Goal: Transaction & Acquisition: Obtain resource

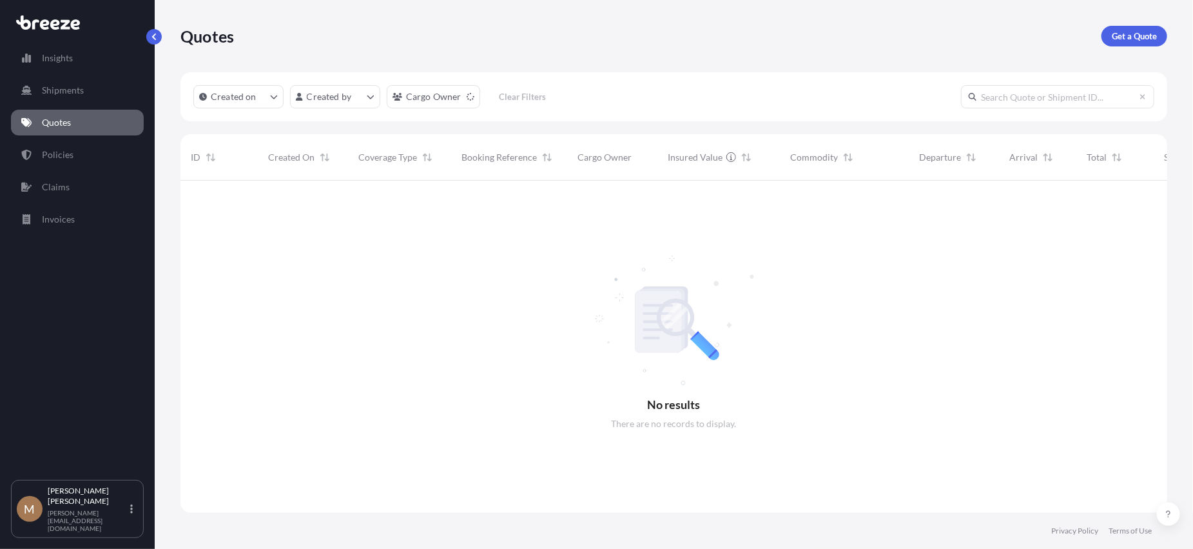
scroll to position [369, 978]
click at [1138, 35] on p "Get a Quote" at bounding box center [1134, 36] width 45 height 13
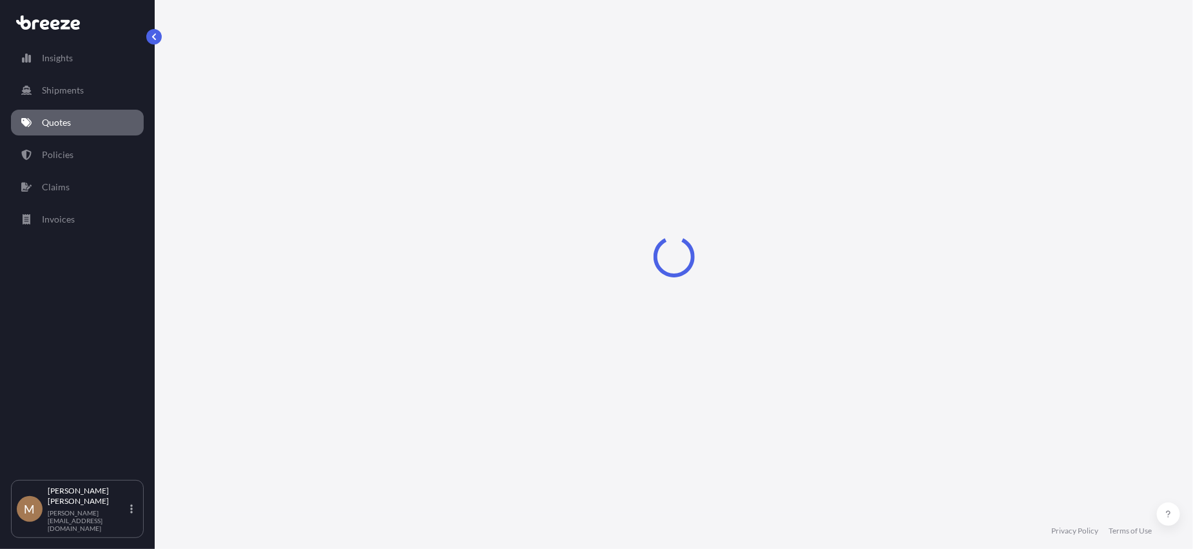
select select "Sea"
select select "1"
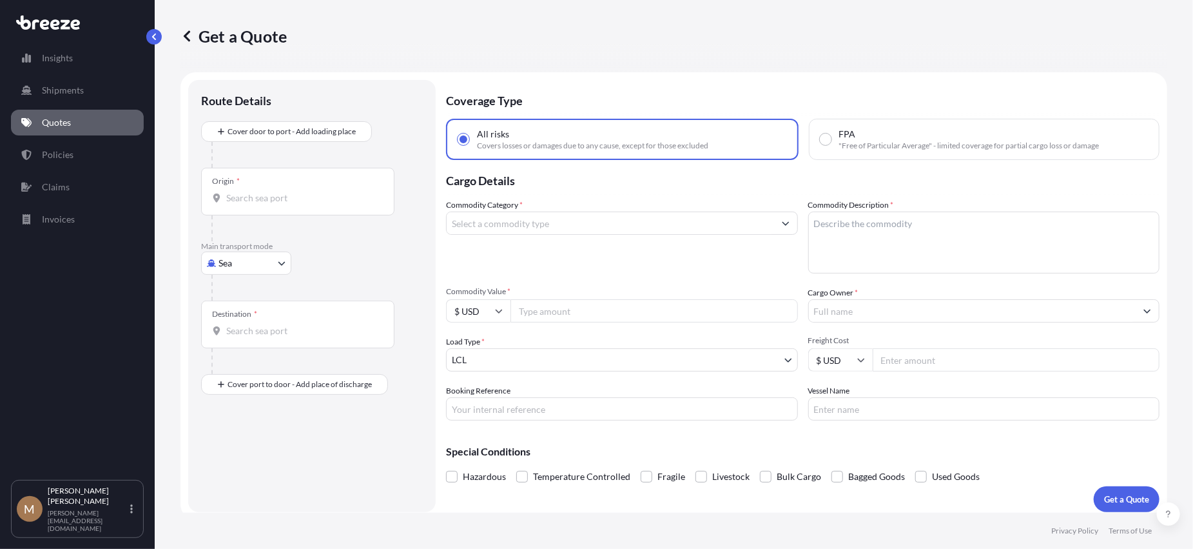
scroll to position [6, 0]
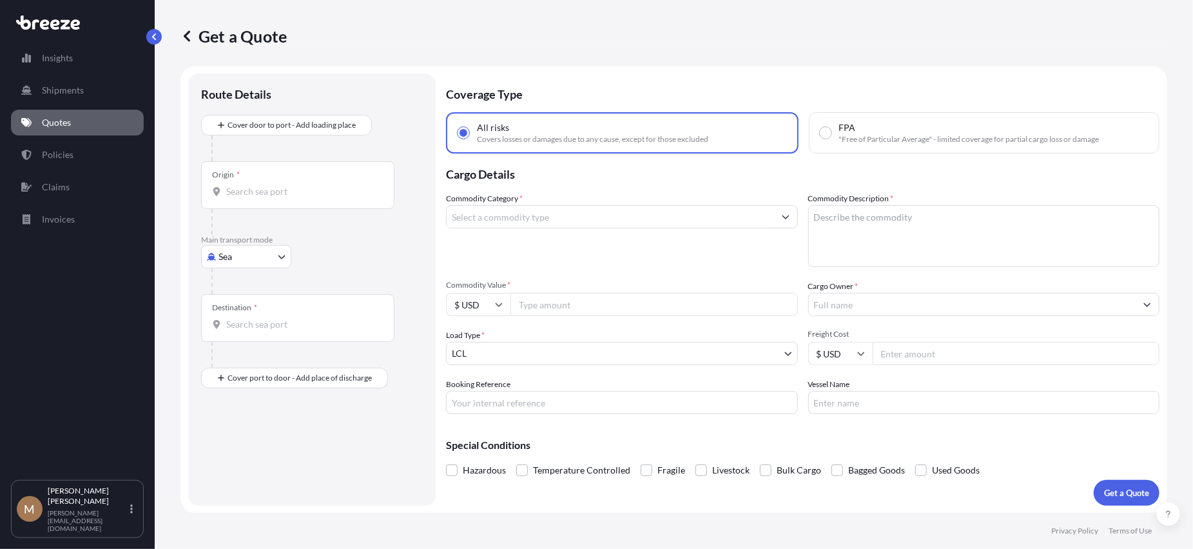
click at [249, 254] on body "Insights Shipments Quotes Policies Claims Invoices M [PERSON_NAME] [PERSON_NAME…" at bounding box center [596, 274] width 1193 height 549
click at [238, 334] on span "Road" at bounding box center [236, 335] width 21 height 13
select select "Road"
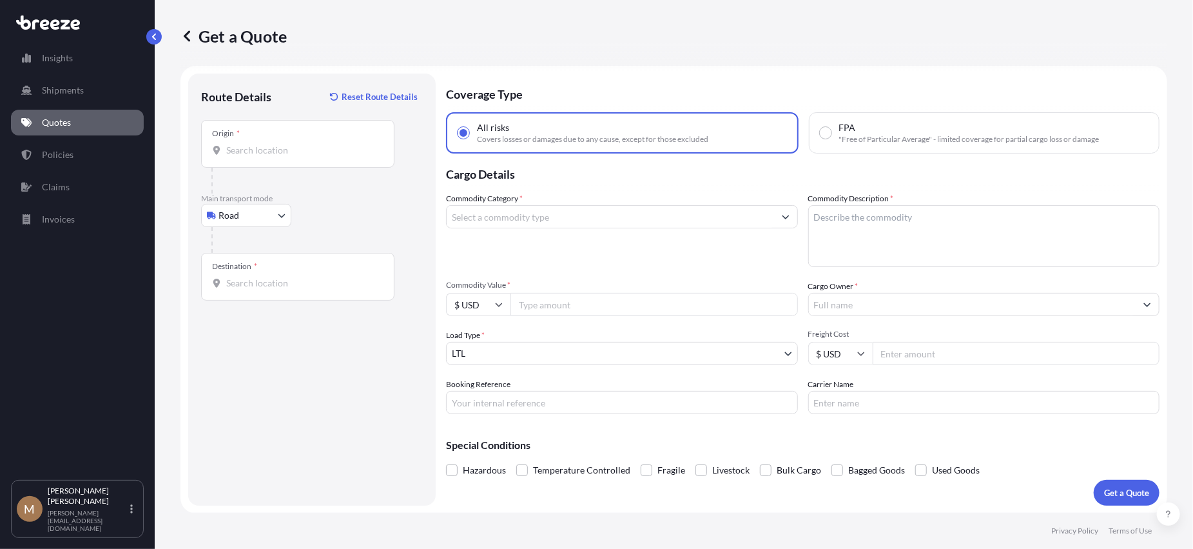
drag, startPoint x: 258, startPoint y: 138, endPoint x: 257, endPoint y: 155, distance: 16.9
click at [258, 142] on div "Origin *" at bounding box center [297, 144] width 193 height 48
click at [258, 144] on input "Origin *" at bounding box center [302, 150] width 152 height 13
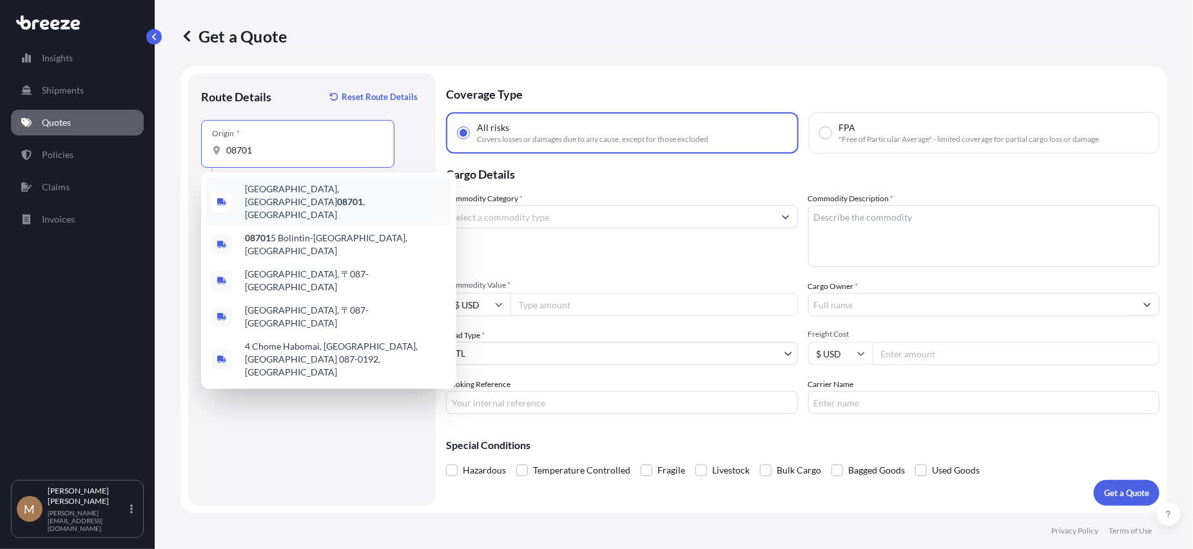
click at [338, 199] on div "[GEOGRAPHIC_DATA]" at bounding box center [328, 201] width 245 height 49
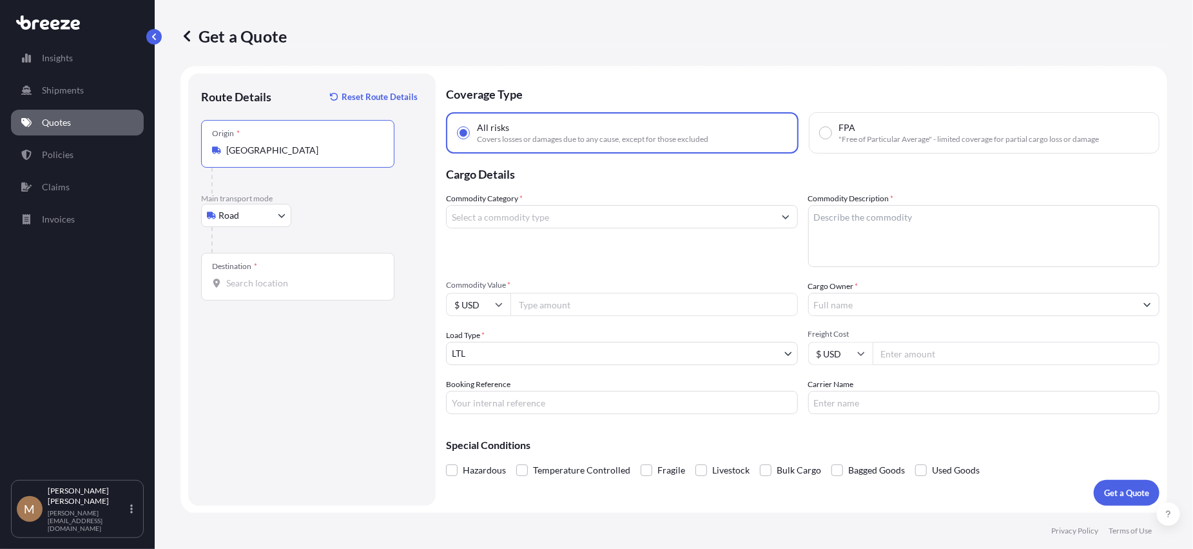
type input "[GEOGRAPHIC_DATA]"
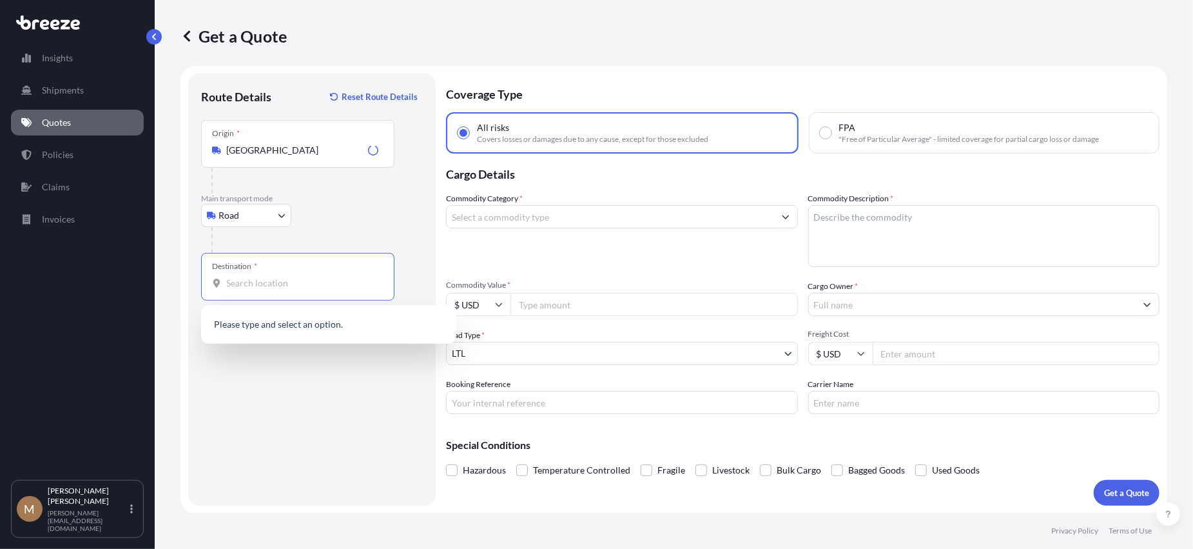
click at [290, 279] on input "Destination *" at bounding box center [302, 283] width 152 height 13
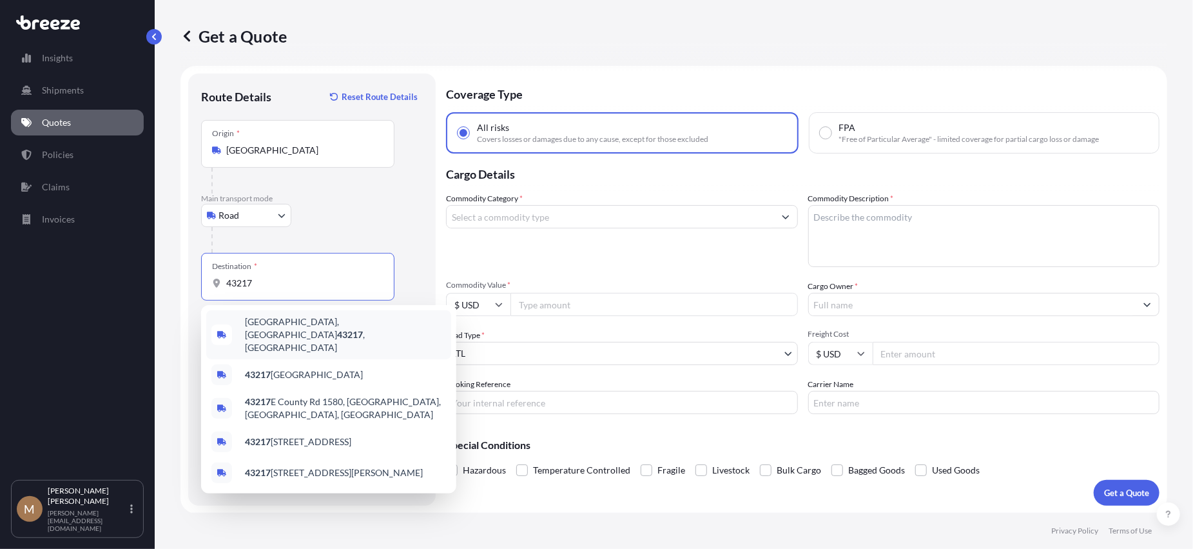
click at [298, 330] on span "[GEOGRAPHIC_DATA] , [GEOGRAPHIC_DATA]" at bounding box center [345, 334] width 201 height 39
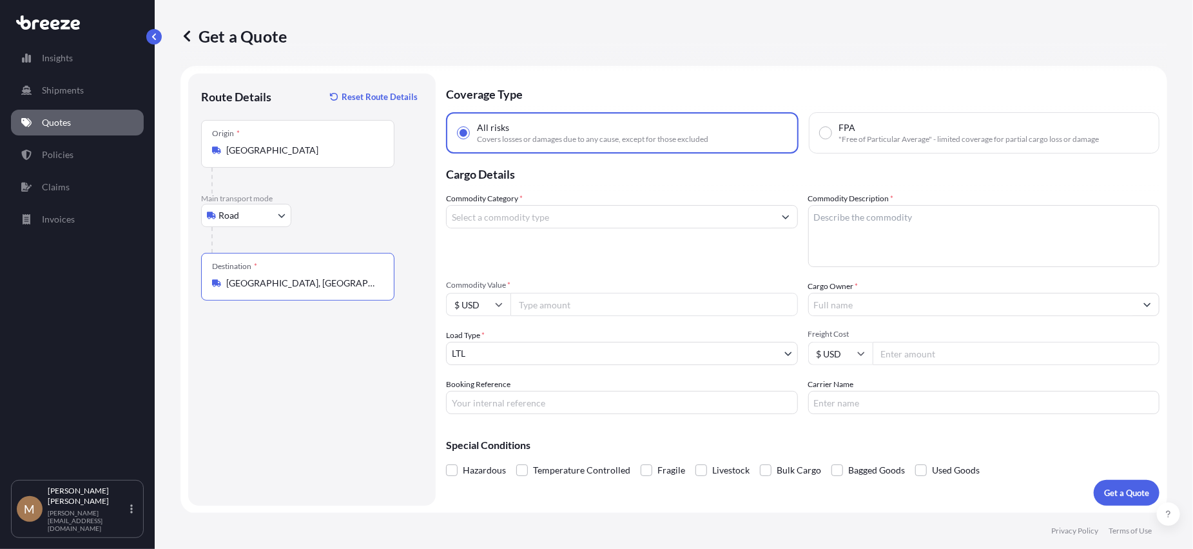
type input "[GEOGRAPHIC_DATA], [GEOGRAPHIC_DATA]"
type input "d"
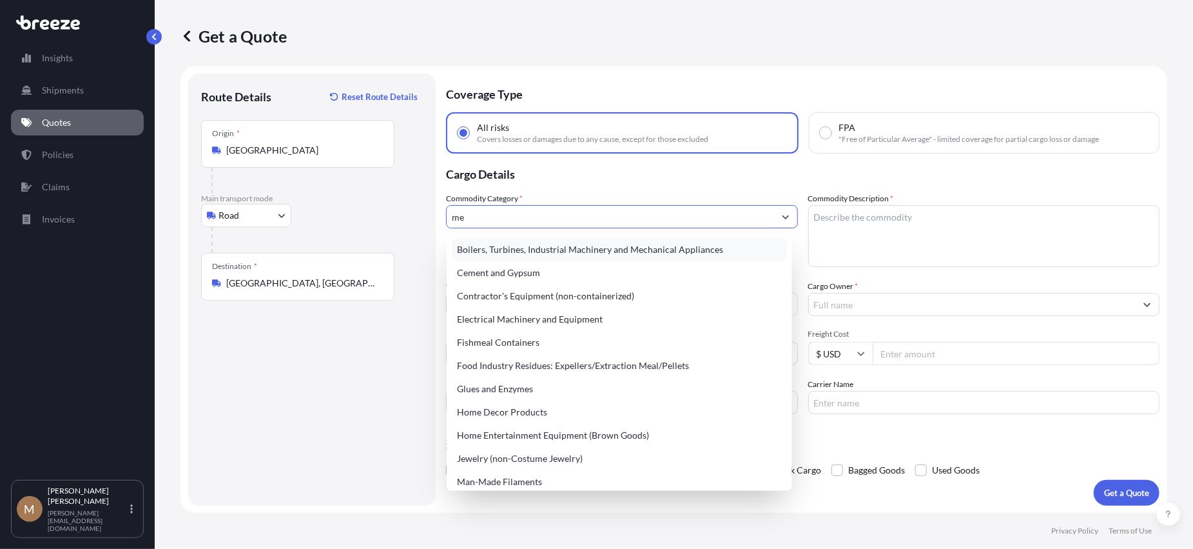
type input "m"
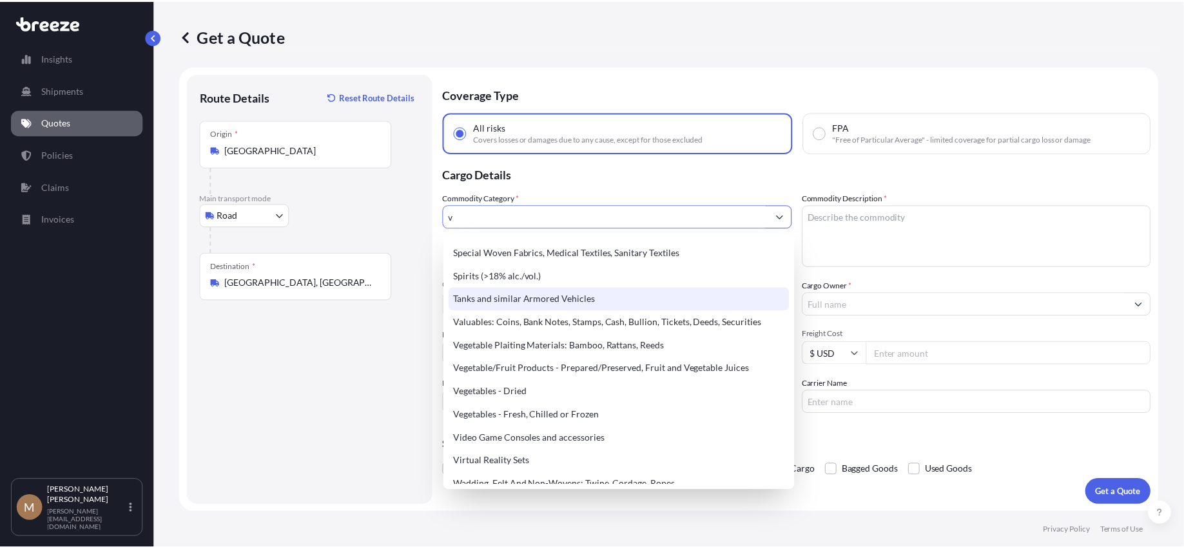
scroll to position [494, 0]
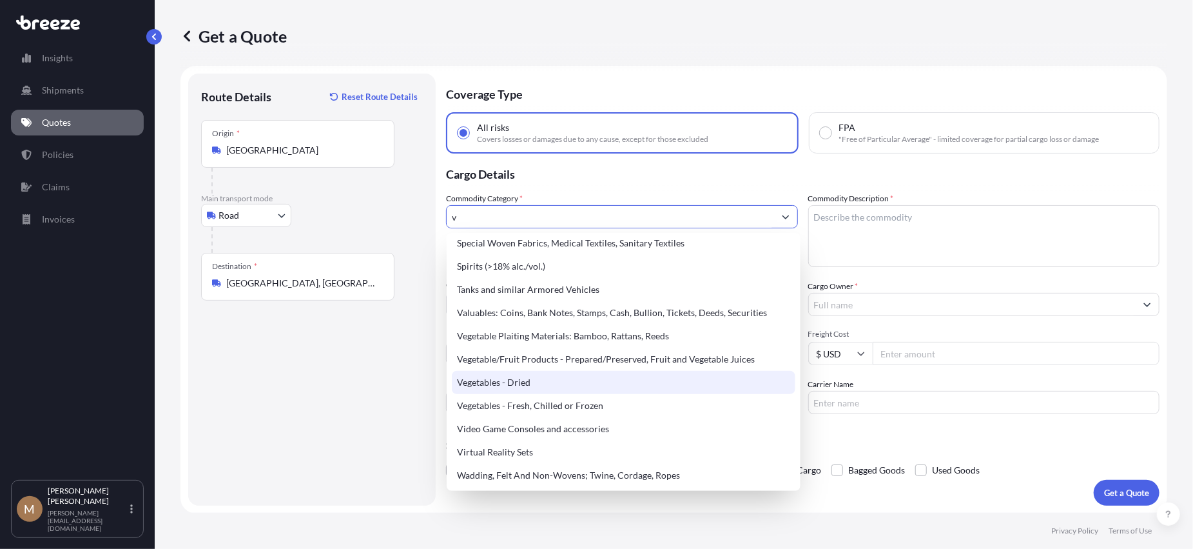
type input "v"
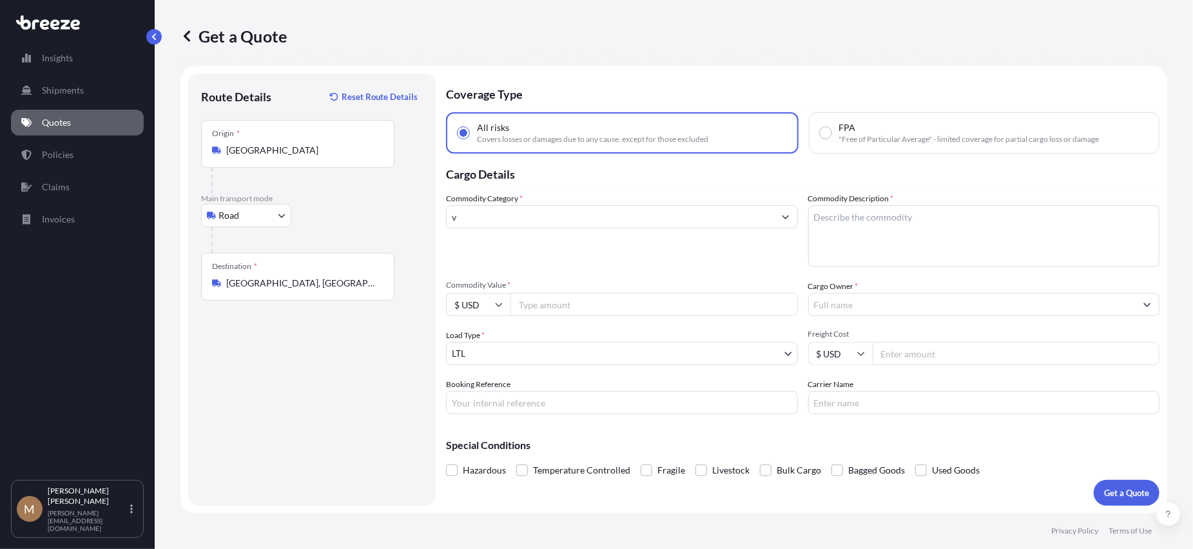
click at [507, 213] on input "v" at bounding box center [610, 216] width 327 height 23
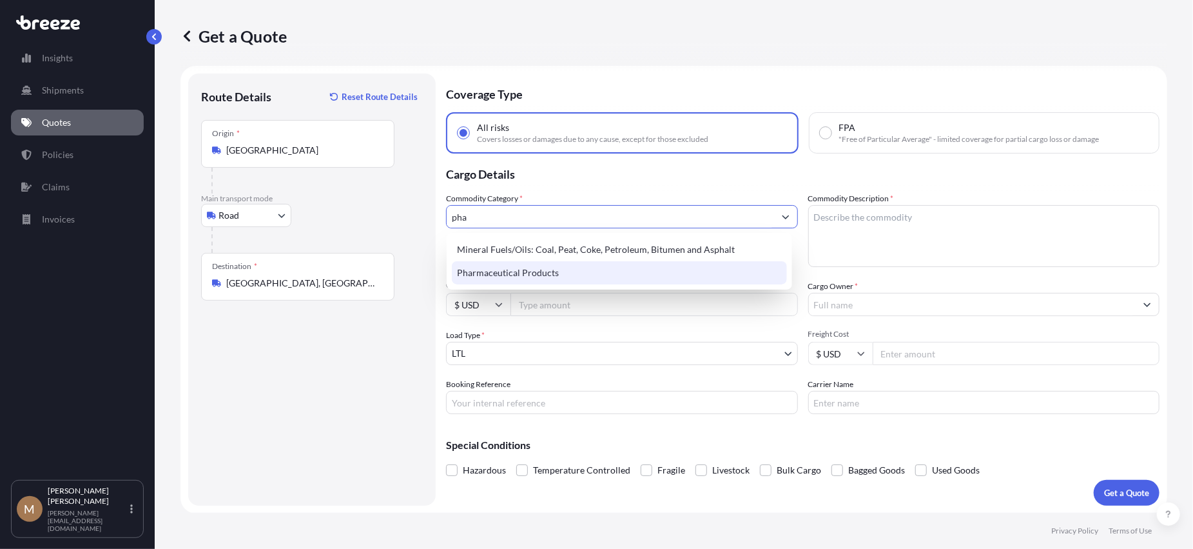
click at [539, 271] on div "Pharmaceutical Products" at bounding box center [620, 272] width 336 height 23
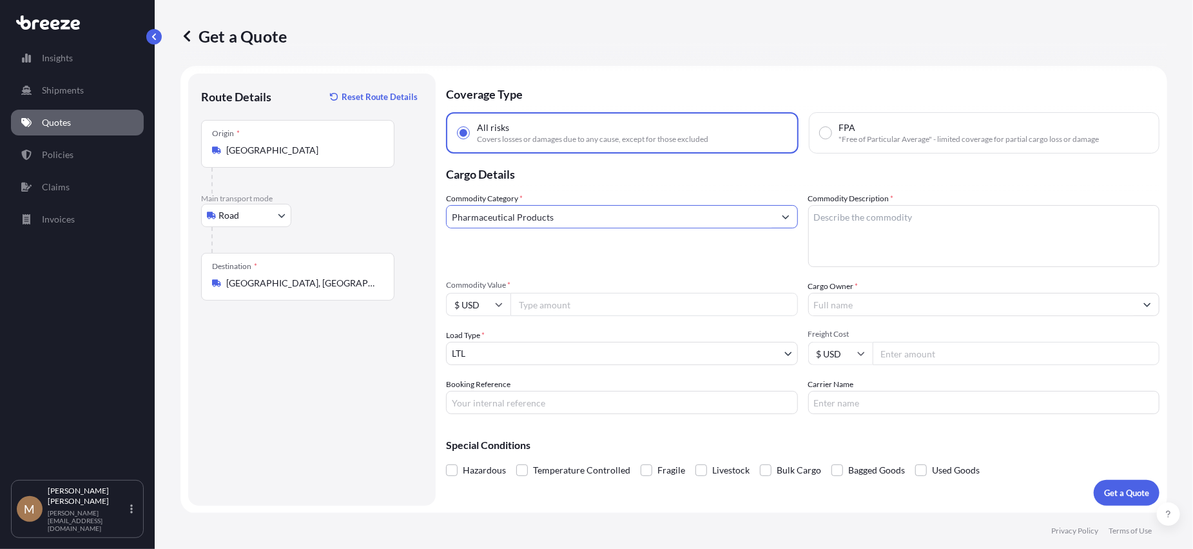
type input "Pharmaceutical Products"
click at [489, 215] on input "Pharmaceutical Products" at bounding box center [610, 216] width 327 height 23
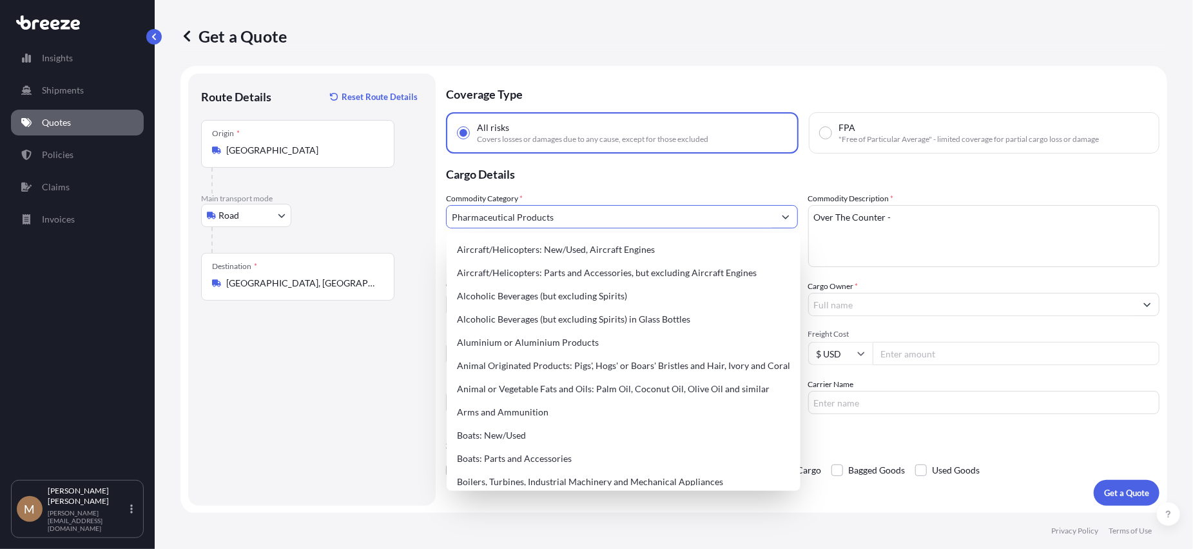
drag, startPoint x: 489, startPoint y: 215, endPoint x: 533, endPoint y: 209, distance: 44.9
click at [533, 209] on input "Pharmaceutical Products" at bounding box center [610, 216] width 327 height 23
click at [881, 213] on textarea "Over The Counter -" at bounding box center [984, 236] width 352 height 62
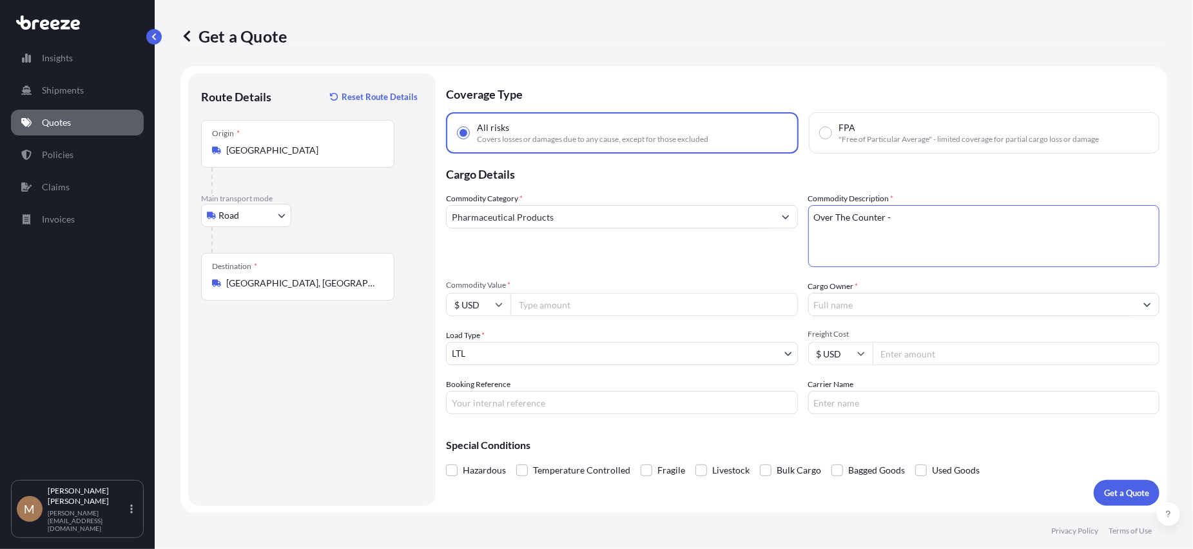
paste textarea "Pharmaceutical Products"
click at [1012, 220] on textarea "Over The Counter Pharmaceutical Products -" at bounding box center [984, 236] width 352 height 62
type textarea "Over The Counter Pharmaceutical Products - Vitamins, [MEDICAL_DATA], Tums etc."
type input "400000"
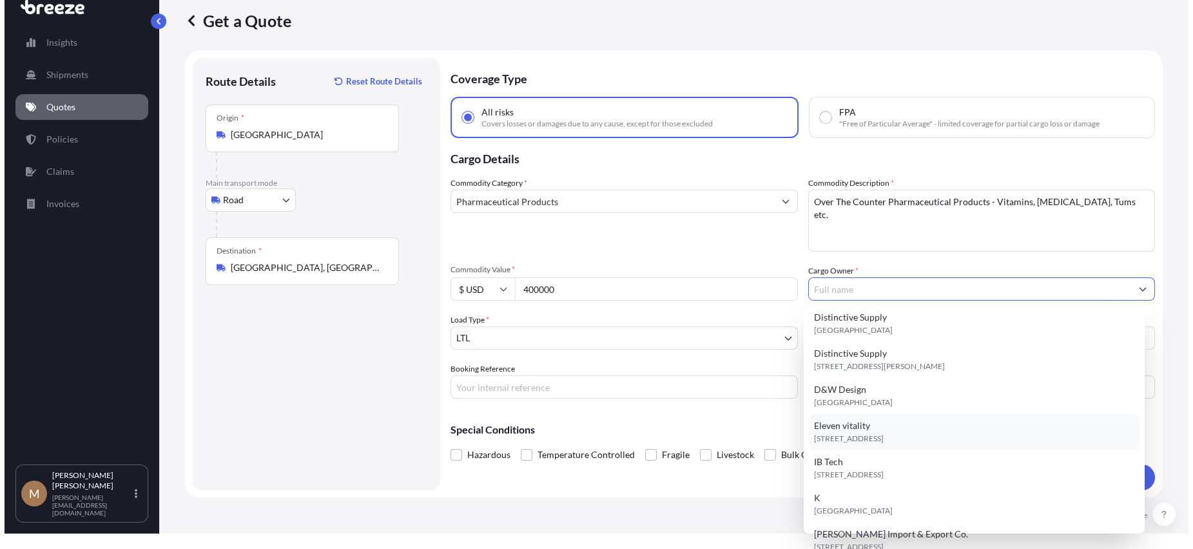
scroll to position [0, 0]
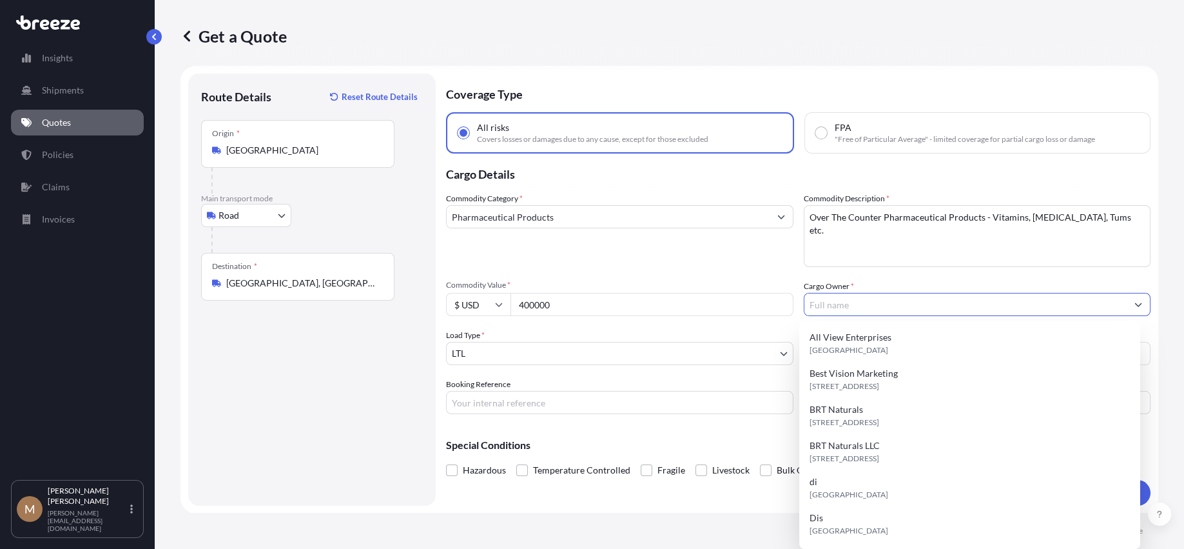
click at [849, 303] on input "Cargo Owner *" at bounding box center [965, 304] width 323 height 23
paste input "[PERSON_NAME]-Care Pharmaceuticals"
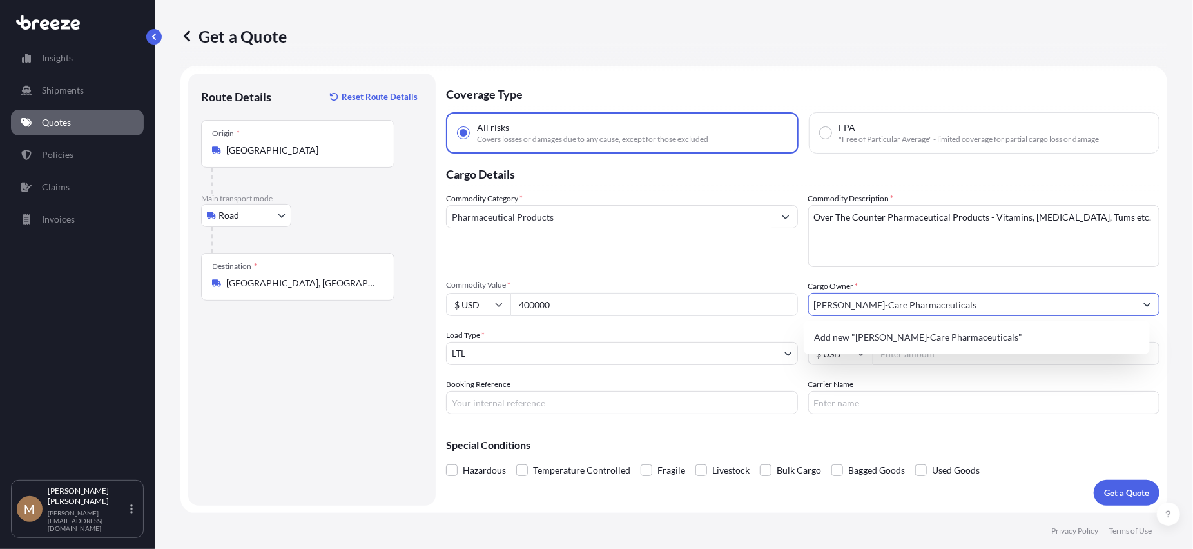
drag, startPoint x: 938, startPoint y: 305, endPoint x: 698, endPoint y: 293, distance: 240.1
click at [701, 293] on div "Commodity Category * Pharmaceutical Products Commodity Description * Over The C…" at bounding box center [803, 303] width 714 height 222
paste input "Corp."
click at [945, 333] on span "Add new "[PERSON_NAME]-Care Pharmaceuticals Corp."" at bounding box center [929, 337] width 231 height 13
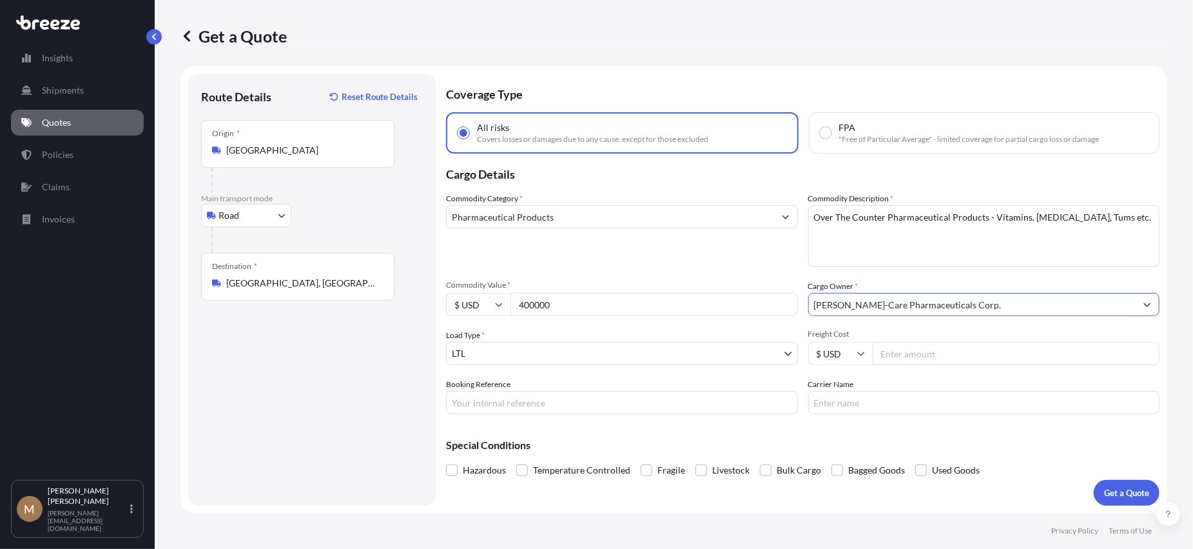
type input "[PERSON_NAME]-Care Pharmaceuticals Corp."
click at [597, 356] on body "Insights Shipments Quotes Policies Claims Invoices M [PERSON_NAME] [PERSON_NAME…" at bounding box center [596, 274] width 1193 height 549
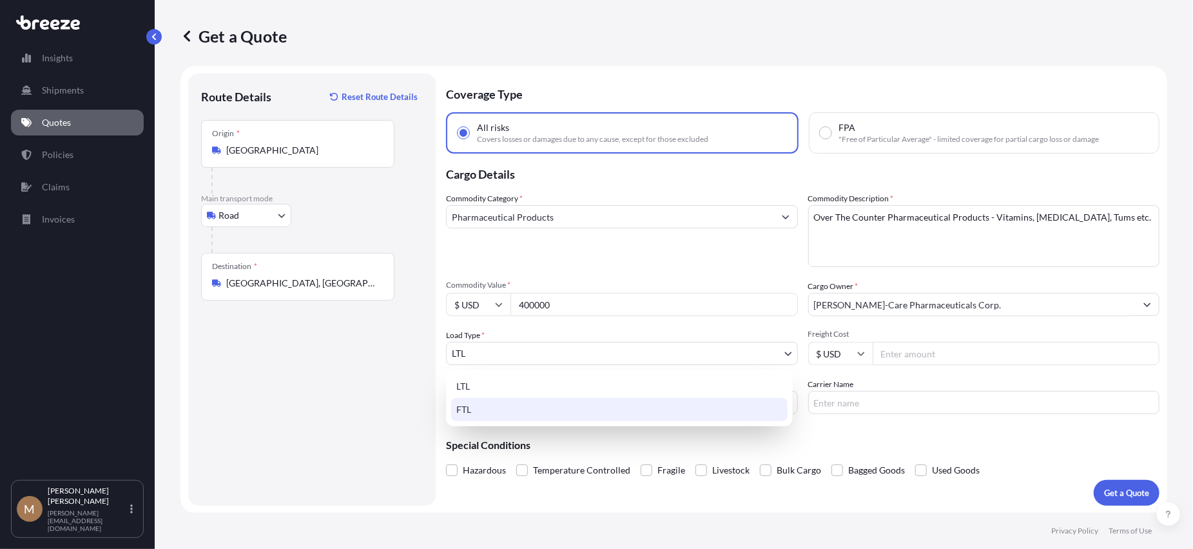
click at [547, 407] on div "FTL" at bounding box center [619, 409] width 336 height 23
select select "2"
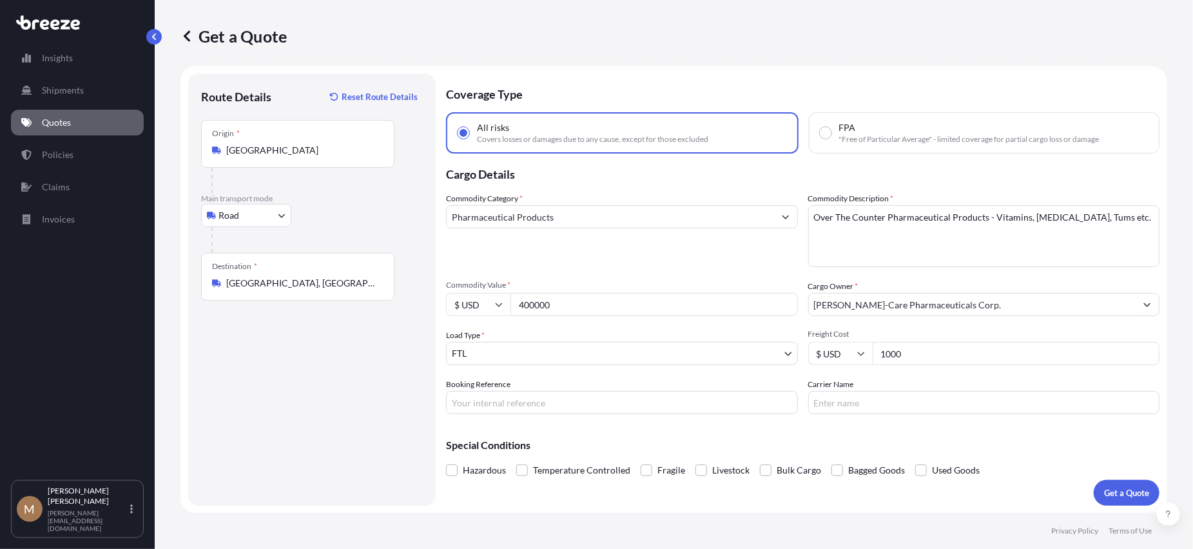
drag, startPoint x: 908, startPoint y: 358, endPoint x: 821, endPoint y: 342, distance: 87.9
click at [823, 342] on div "$ USD 1000" at bounding box center [984, 353] width 352 height 23
type input "955"
click at [1122, 486] on p "Get a Quote" at bounding box center [1126, 492] width 45 height 13
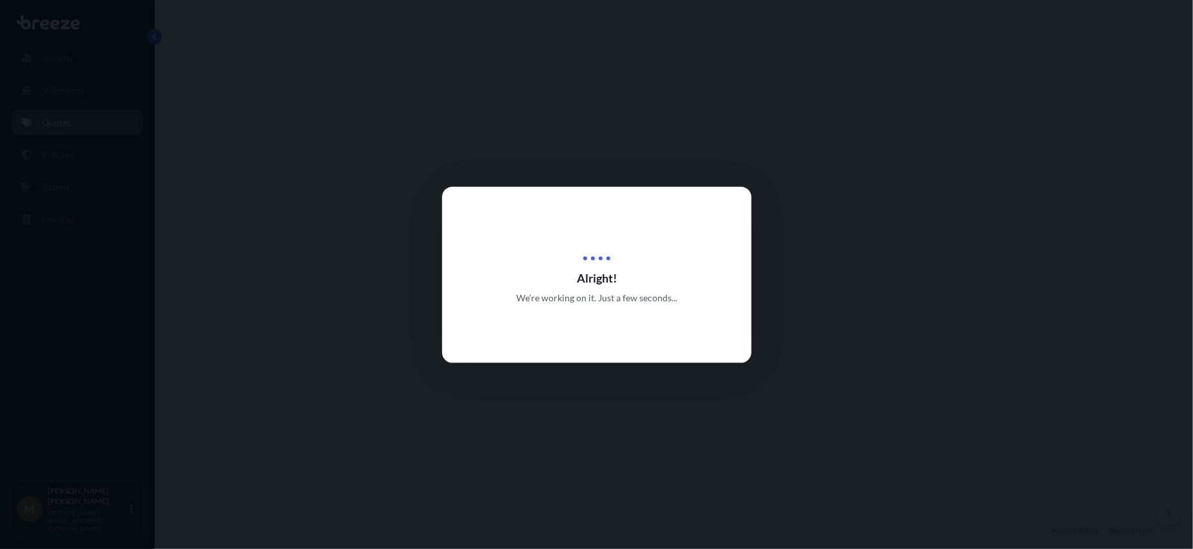
select select "Road"
select select "2"
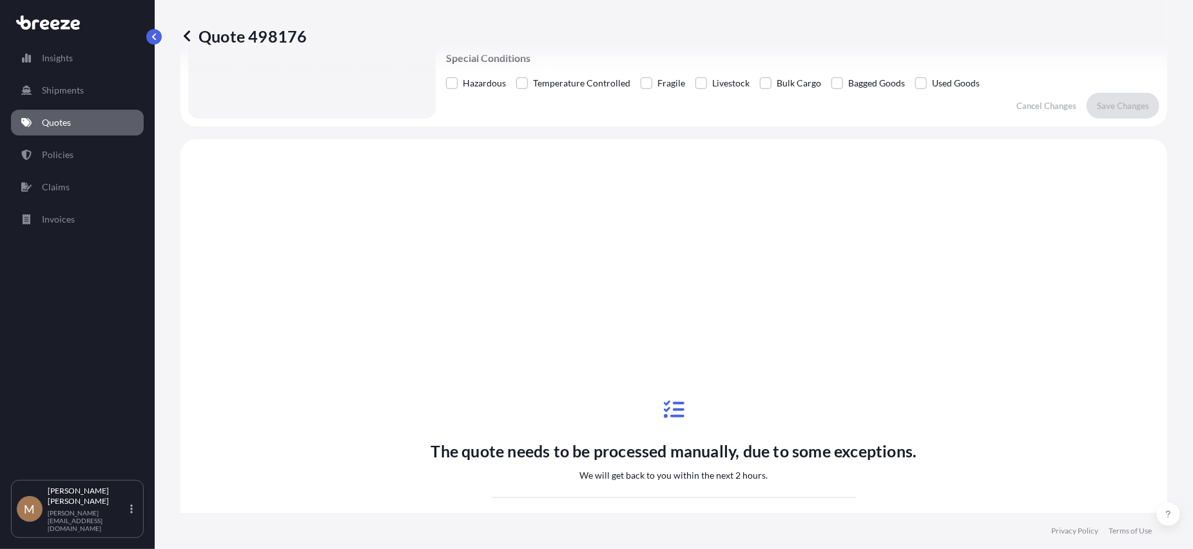
scroll to position [468, 0]
